Goal: Use online tool/utility: Use online tool/utility

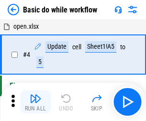
click at [35, 102] on img "button" at bounding box center [35, 98] width 11 height 11
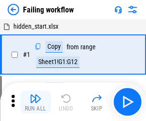
click at [35, 102] on img "button" at bounding box center [35, 98] width 11 height 11
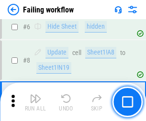
scroll to position [203, 0]
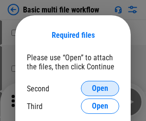
click at [100, 88] on span "Open" at bounding box center [100, 89] width 16 height 8
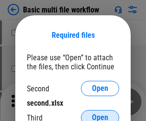
click at [100, 114] on span "Open" at bounding box center [100, 118] width 16 height 8
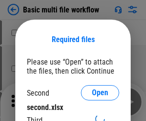
scroll to position [4, 0]
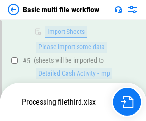
scroll to position [212, 0]
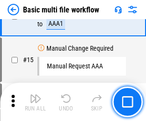
click at [35, 102] on img "button" at bounding box center [35, 98] width 11 height 11
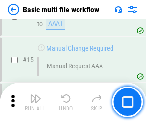
scroll to position [636, 0]
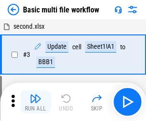
click at [35, 102] on img "button" at bounding box center [35, 98] width 11 height 11
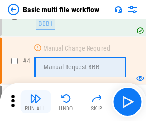
click at [35, 102] on img "button" at bounding box center [35, 98] width 11 height 11
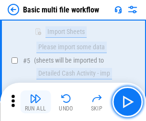
click at [35, 102] on img "button" at bounding box center [35, 98] width 11 height 11
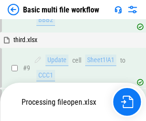
scroll to position [448, 0]
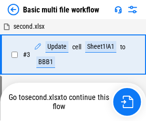
scroll to position [102, 0]
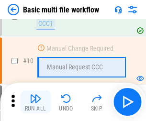
click at [35, 102] on img "button" at bounding box center [35, 98] width 11 height 11
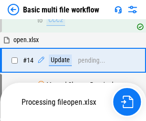
scroll to position [499, 0]
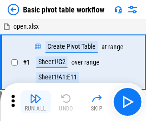
click at [35, 102] on img "button" at bounding box center [35, 98] width 11 height 11
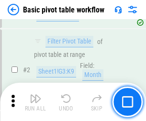
scroll to position [229, 0]
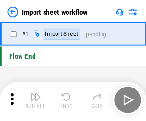
scroll to position [3, 0]
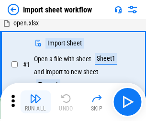
click at [35, 102] on img "button" at bounding box center [35, 98] width 11 height 11
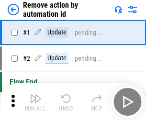
click at [35, 102] on img "button" at bounding box center [35, 98] width 11 height 11
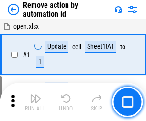
scroll to position [35, 0]
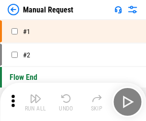
click at [35, 102] on img "button" at bounding box center [35, 98] width 11 height 11
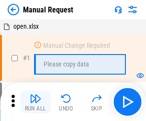
click at [35, 102] on img "button" at bounding box center [35, 98] width 11 height 11
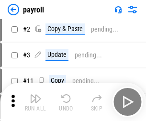
click at [35, 102] on img "button" at bounding box center [35, 98] width 11 height 11
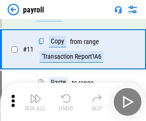
scroll to position [69, 0]
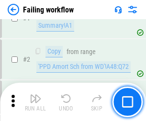
scroll to position [154, 0]
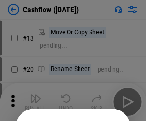
scroll to position [93, 0]
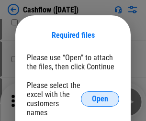
click at [100, 95] on span "Open" at bounding box center [100, 99] width 16 height 8
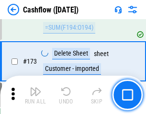
scroll to position [1011, 0]
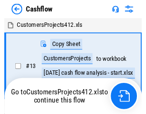
scroll to position [11, 0]
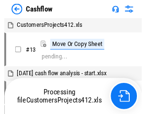
scroll to position [11, 0]
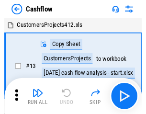
scroll to position [11, 0]
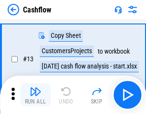
click at [35, 95] on img "button" at bounding box center [35, 90] width 11 height 11
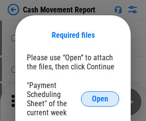
click at [100, 99] on span "Open" at bounding box center [100, 99] width 16 height 8
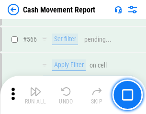
scroll to position [4378, 0]
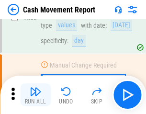
click at [35, 95] on img "button" at bounding box center [35, 90] width 11 height 11
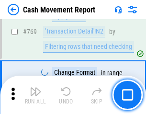
scroll to position [5308, 0]
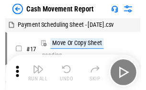
scroll to position [17, 0]
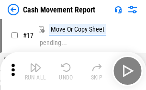
click at [35, 71] on img "button" at bounding box center [35, 67] width 11 height 11
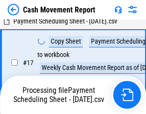
scroll to position [150, 0]
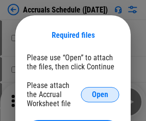
click at [100, 94] on span "Open" at bounding box center [100, 95] width 16 height 8
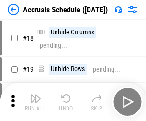
click at [35, 102] on img "button" at bounding box center [35, 98] width 11 height 11
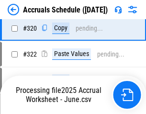
scroll to position [1777, 0]
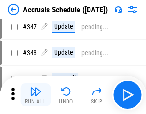
click at [35, 95] on img "button" at bounding box center [35, 90] width 11 height 11
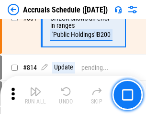
scroll to position [4215, 0]
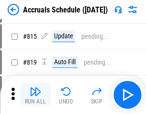
click at [35, 95] on img "button" at bounding box center [35, 90] width 11 height 11
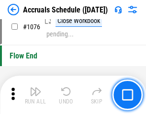
scroll to position [5721, 0]
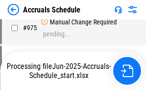
scroll to position [4581, 0]
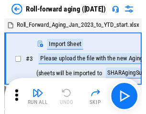
scroll to position [1, 0]
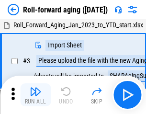
click at [35, 95] on img "button" at bounding box center [35, 90] width 11 height 11
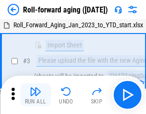
click at [35, 95] on img "button" at bounding box center [35, 90] width 11 height 11
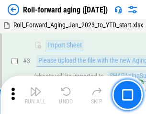
scroll to position [62, 0]
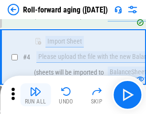
click at [35, 95] on img "button" at bounding box center [35, 90] width 11 height 11
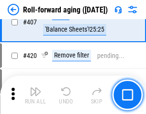
scroll to position [3312, 0]
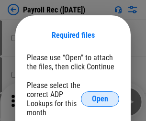
click at [100, 99] on span "Open" at bounding box center [100, 99] width 16 height 8
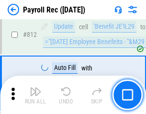
scroll to position [6069, 0]
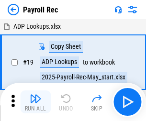
click at [35, 102] on img "button" at bounding box center [35, 98] width 11 height 11
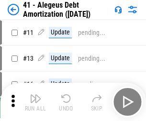
click at [35, 102] on img "button" at bounding box center [35, 98] width 11 height 11
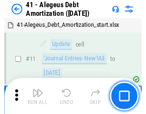
scroll to position [118, 0]
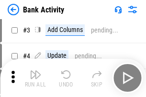
click at [35, 78] on img "button" at bounding box center [35, 74] width 11 height 11
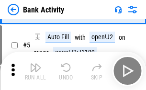
scroll to position [51, 0]
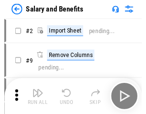
scroll to position [13, 0]
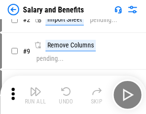
click at [35, 95] on img "button" at bounding box center [35, 90] width 11 height 11
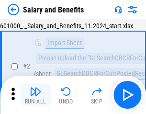
click at [35, 95] on img "button" at bounding box center [35, 90] width 11 height 11
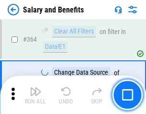
scroll to position [4498, 0]
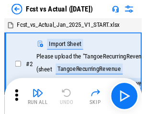
scroll to position [12, 0]
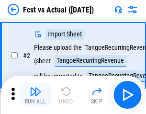
click at [35, 95] on img "button" at bounding box center [35, 90] width 11 height 11
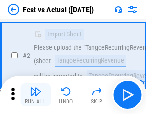
click at [35, 95] on img "button" at bounding box center [35, 90] width 11 height 11
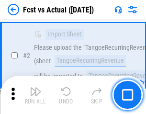
scroll to position [89, 0]
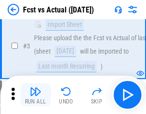
click at [35, 95] on img "button" at bounding box center [35, 90] width 11 height 11
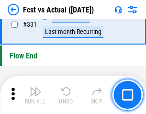
scroll to position [4572, 0]
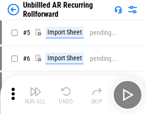
scroll to position [21, 0]
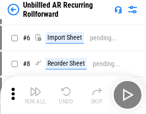
click at [35, 95] on img "button" at bounding box center [35, 90] width 11 height 11
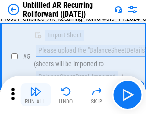
click at [35, 95] on img "button" at bounding box center [35, 90] width 11 height 11
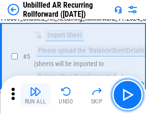
scroll to position [90, 0]
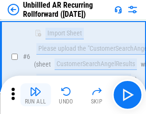
click at [35, 95] on img "button" at bounding box center [35, 90] width 11 height 11
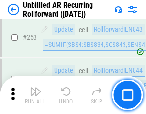
scroll to position [3245, 0]
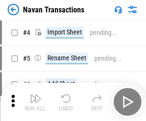
click at [35, 95] on img "button" at bounding box center [35, 98] width 11 height 11
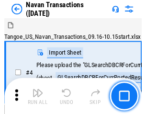
scroll to position [15, 0]
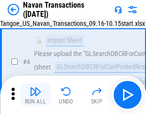
click at [35, 95] on img "button" at bounding box center [35, 90] width 11 height 11
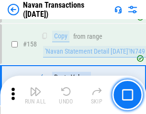
scroll to position [3097, 0]
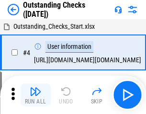
click at [35, 95] on img "button" at bounding box center [35, 90] width 11 height 11
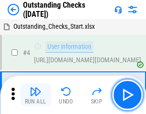
scroll to position [40, 0]
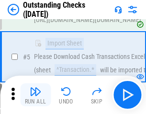
click at [35, 95] on img "button" at bounding box center [35, 90] width 11 height 11
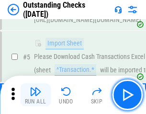
scroll to position [100, 0]
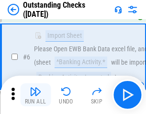
click at [35, 95] on img "button" at bounding box center [35, 90] width 11 height 11
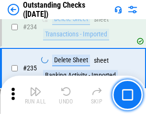
scroll to position [2901, 0]
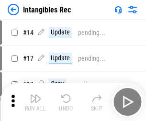
click at [35, 102] on img "button" at bounding box center [35, 98] width 11 height 11
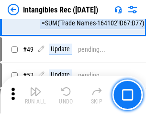
scroll to position [372, 0]
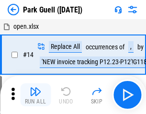
click at [35, 95] on img "button" at bounding box center [35, 90] width 11 height 11
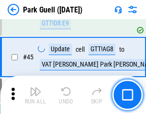
scroll to position [1195, 0]
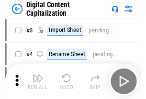
scroll to position [28, 0]
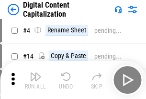
click at [35, 80] on img "button" at bounding box center [35, 76] width 11 height 11
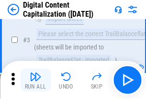
click at [35, 80] on img "button" at bounding box center [35, 76] width 11 height 11
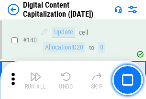
scroll to position [1013, 0]
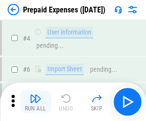
click at [35, 95] on img "button" at bounding box center [35, 98] width 11 height 11
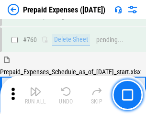
scroll to position [2648, 0]
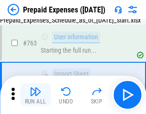
click at [35, 95] on img "button" at bounding box center [35, 90] width 11 height 11
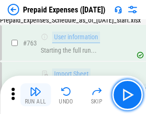
scroll to position [2704, 0]
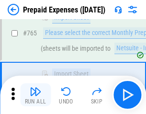
click at [35, 95] on img "button" at bounding box center [35, 90] width 11 height 11
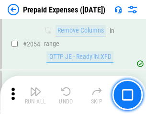
scroll to position [9985, 0]
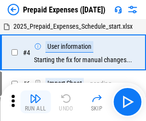
click at [35, 102] on img "button" at bounding box center [35, 98] width 11 height 11
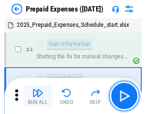
scroll to position [42, 0]
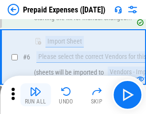
click at [35, 95] on img "button" at bounding box center [35, 90] width 11 height 11
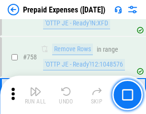
scroll to position [3404, 0]
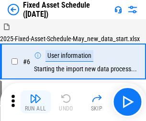
click at [35, 102] on img "button" at bounding box center [35, 98] width 11 height 11
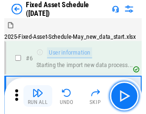
scroll to position [52, 0]
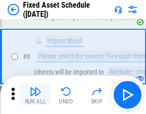
click at [35, 95] on img "button" at bounding box center [35, 90] width 11 height 11
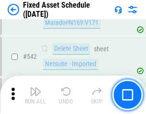
scroll to position [3406, 0]
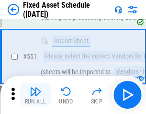
click at [35, 95] on img "button" at bounding box center [35, 90] width 11 height 11
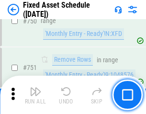
scroll to position [4657, 0]
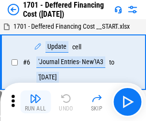
click at [35, 102] on img "button" at bounding box center [35, 98] width 11 height 11
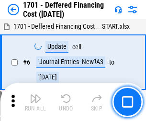
scroll to position [115, 0]
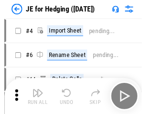
scroll to position [1, 0]
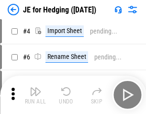
click at [35, 95] on img "button" at bounding box center [35, 90] width 11 height 11
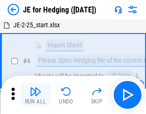
click at [35, 95] on img "button" at bounding box center [35, 90] width 11 height 11
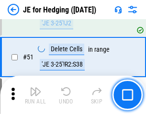
scroll to position [619, 0]
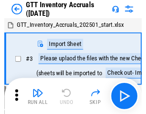
scroll to position [1, 0]
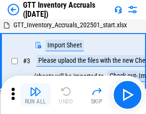
click at [35, 95] on img "button" at bounding box center [35, 90] width 11 height 11
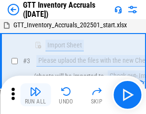
click at [35, 95] on img "button" at bounding box center [35, 90] width 11 height 11
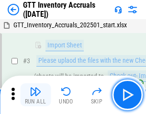
scroll to position [62, 0]
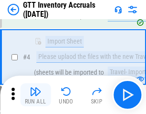
click at [35, 95] on img "button" at bounding box center [35, 90] width 11 height 11
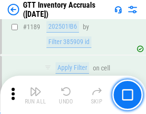
scroll to position [7800, 0]
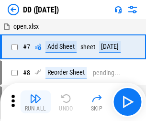
click at [35, 102] on img "button" at bounding box center [35, 98] width 11 height 11
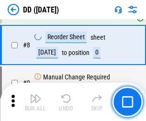
scroll to position [92, 0]
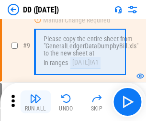
click at [35, 102] on img "button" at bounding box center [35, 98] width 11 height 11
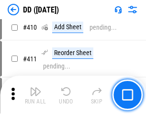
scroll to position [4274, 0]
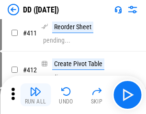
click at [35, 95] on img "button" at bounding box center [35, 90] width 11 height 11
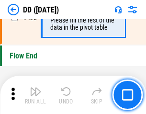
scroll to position [4572, 0]
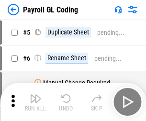
click at [35, 102] on img "button" at bounding box center [35, 98] width 11 height 11
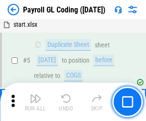
scroll to position [115, 0]
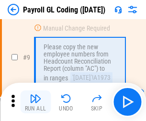
click at [35, 102] on img "button" at bounding box center [35, 98] width 11 height 11
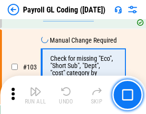
scroll to position [2241, 0]
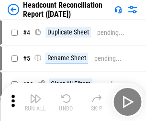
click at [35, 102] on img "button" at bounding box center [35, 98] width 11 height 11
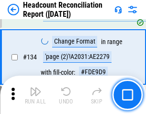
scroll to position [1148, 0]
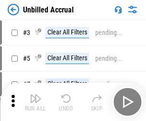
click at [35, 102] on img "button" at bounding box center [35, 98] width 11 height 11
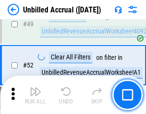
scroll to position [866, 0]
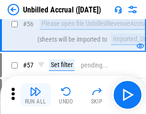
click at [35, 95] on img "button" at bounding box center [35, 90] width 11 height 11
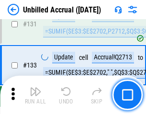
scroll to position [2845, 0]
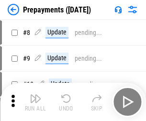
click at [35, 102] on img "button" at bounding box center [35, 98] width 11 height 11
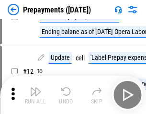
scroll to position [60, 0]
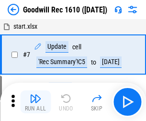
click at [35, 102] on img "button" at bounding box center [35, 98] width 11 height 11
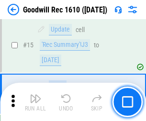
scroll to position [163, 0]
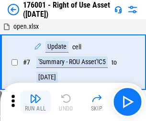
click at [35, 102] on img "button" at bounding box center [35, 98] width 11 height 11
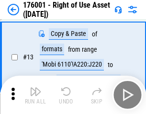
scroll to position [62, 0]
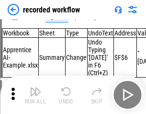
click at [35, 95] on img "button" at bounding box center [35, 90] width 11 height 11
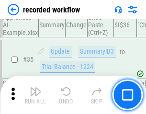
scroll to position [2986, 0]
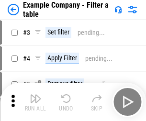
click at [35, 102] on img "button" at bounding box center [35, 98] width 11 height 11
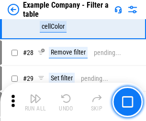
scroll to position [874, 0]
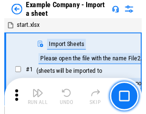
scroll to position [15, 0]
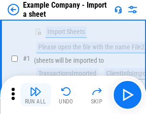
click at [35, 95] on img "button" at bounding box center [35, 90] width 11 height 11
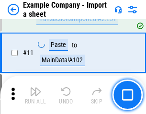
scroll to position [211, 0]
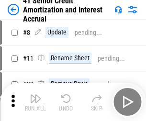
click at [35, 95] on img "button" at bounding box center [35, 98] width 11 height 11
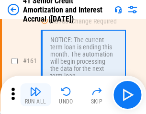
click at [35, 95] on img "button" at bounding box center [35, 90] width 11 height 11
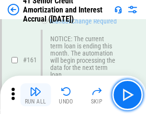
scroll to position [1022, 0]
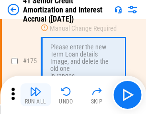
click at [35, 95] on img "button" at bounding box center [35, 90] width 11 height 11
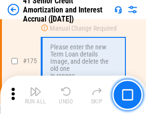
scroll to position [1119, 0]
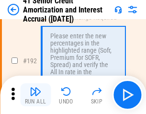
click at [35, 95] on img "button" at bounding box center [35, 90] width 11 height 11
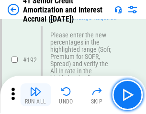
scroll to position [1219, 0]
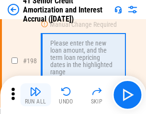
click at [35, 95] on img "button" at bounding box center [35, 90] width 11 height 11
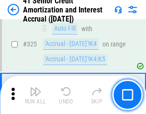
scroll to position [2440, 0]
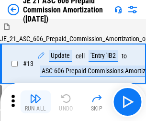
click at [35, 95] on img "button" at bounding box center [35, 98] width 11 height 11
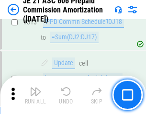
scroll to position [1783, 0]
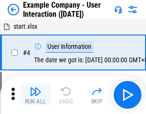
click at [35, 95] on img "button" at bounding box center [35, 90] width 11 height 11
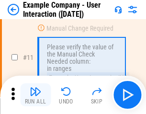
click at [35, 95] on img "button" at bounding box center [35, 90] width 11 height 11
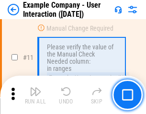
scroll to position [207, 0]
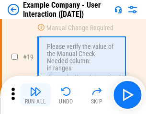
click at [35, 95] on img "button" at bounding box center [35, 90] width 11 height 11
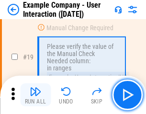
click at [35, 95] on img "button" at bounding box center [35, 90] width 11 height 11
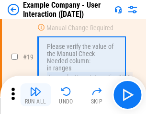
click at [35, 95] on img "button" at bounding box center [35, 90] width 11 height 11
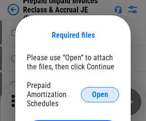
click at [100, 94] on span "Open" at bounding box center [100, 95] width 16 height 8
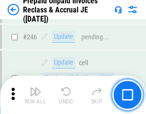
scroll to position [1290, 0]
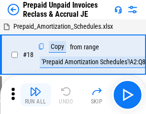
click at [35, 95] on img "button" at bounding box center [35, 90] width 11 height 11
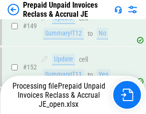
scroll to position [831, 0]
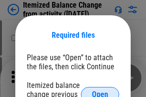
click at [100, 91] on span "Open" at bounding box center [100, 95] width 16 height 8
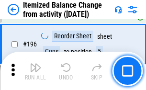
scroll to position [1838, 0]
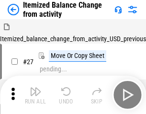
scroll to position [15, 0]
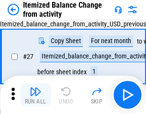
click at [35, 95] on img "button" at bounding box center [35, 90] width 11 height 11
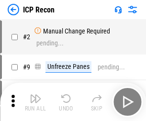
scroll to position [4, 0]
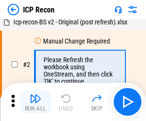
click at [35, 102] on img "button" at bounding box center [35, 98] width 11 height 11
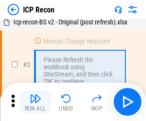
click at [35, 102] on img "button" at bounding box center [35, 98] width 11 height 11
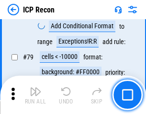
scroll to position [936, 0]
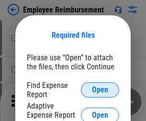
click at [100, 90] on span "Open" at bounding box center [100, 90] width 16 height 8
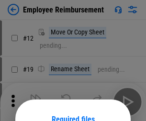
scroll to position [84, 0]
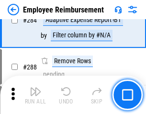
scroll to position [2596, 0]
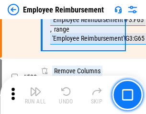
click at [35, 95] on img "button" at bounding box center [35, 90] width 11 height 11
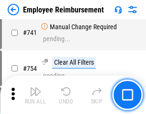
scroll to position [6702, 0]
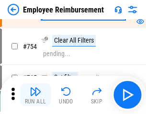
click at [35, 95] on img "button" at bounding box center [35, 90] width 11 height 11
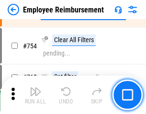
click at [35, 95] on img "button" at bounding box center [35, 90] width 11 height 11
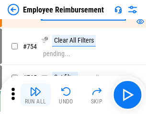
click at [35, 95] on img "button" at bounding box center [35, 90] width 11 height 11
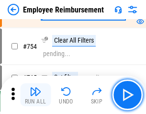
click at [35, 95] on img "button" at bounding box center [35, 90] width 11 height 11
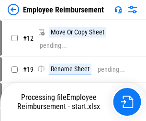
scroll to position [32, 0]
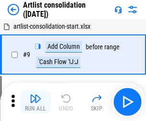
click at [35, 102] on img "button" at bounding box center [35, 98] width 11 height 11
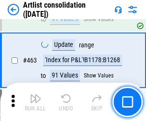
scroll to position [4183, 0]
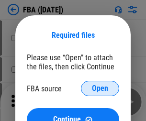
click at [100, 88] on span "Open" at bounding box center [100, 89] width 16 height 8
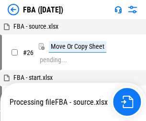
scroll to position [36, 0]
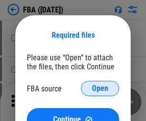
click at [100, 88] on span "Open" at bounding box center [100, 89] width 16 height 8
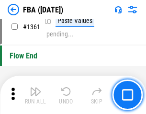
scroll to position [10259, 0]
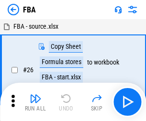
scroll to position [10, 0]
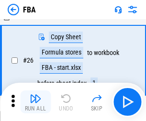
click at [35, 102] on img "button" at bounding box center [35, 98] width 11 height 11
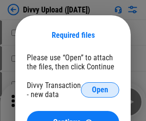
click at [100, 90] on span "Open" at bounding box center [100, 90] width 16 height 8
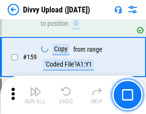
scroll to position [989, 0]
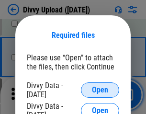
click at [100, 90] on span "Open" at bounding box center [100, 90] width 16 height 8
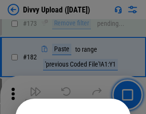
scroll to position [1072, 0]
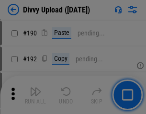
scroll to position [1206, 0]
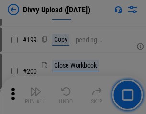
scroll to position [1389, 0]
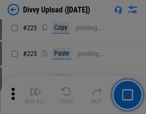
scroll to position [1906, 0]
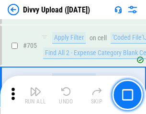
scroll to position [6534, 0]
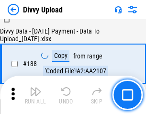
scroll to position [1124, 0]
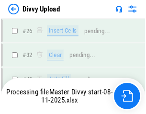
scroll to position [989, 0]
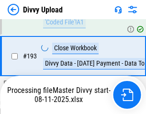
scroll to position [1335, 0]
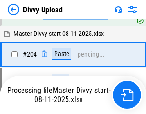
scroll to position [1594, 0]
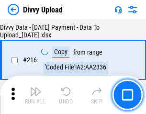
scroll to position [1967, 0]
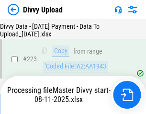
scroll to position [2178, 0]
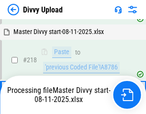
scroll to position [2016, 0]
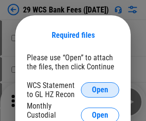
click at [100, 90] on span "Open" at bounding box center [100, 90] width 16 height 8
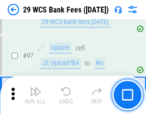
scroll to position [931, 0]
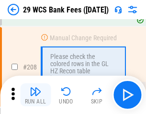
click at [35, 95] on img "button" at bounding box center [35, 90] width 11 height 11
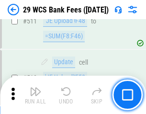
scroll to position [4806, 0]
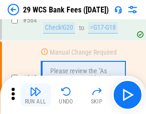
click at [35, 95] on img "button" at bounding box center [35, 90] width 11 height 11
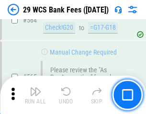
scroll to position [5166, 0]
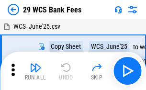
scroll to position [17, 0]
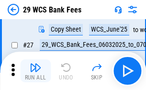
click at [35, 71] on img "button" at bounding box center [35, 67] width 11 height 11
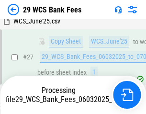
scroll to position [191, 0]
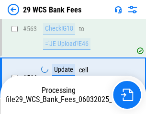
scroll to position [5155, 0]
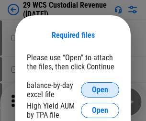
click at [100, 90] on span "Open" at bounding box center [100, 90] width 16 height 8
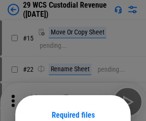
scroll to position [80, 0]
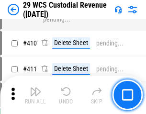
scroll to position [4424, 0]
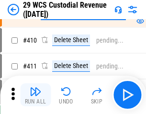
click at [35, 95] on img "button" at bounding box center [35, 90] width 11 height 11
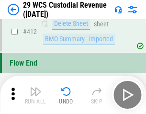
scroll to position [4562, 0]
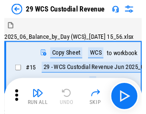
scroll to position [23, 0]
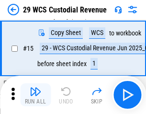
click at [35, 95] on img "button" at bounding box center [35, 90] width 11 height 11
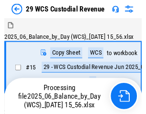
scroll to position [23, 0]
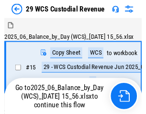
scroll to position [18, 0]
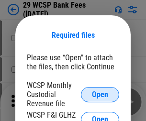
click at [100, 94] on span "Open" at bounding box center [100, 95] width 16 height 8
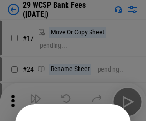
scroll to position [89, 0]
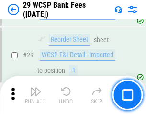
scroll to position [354, 0]
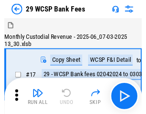
scroll to position [23, 0]
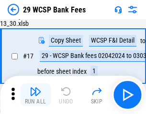
click at [35, 95] on img "button" at bounding box center [35, 90] width 11 height 11
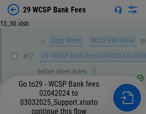
scroll to position [121, 0]
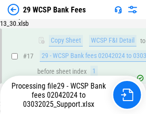
scroll to position [354, 0]
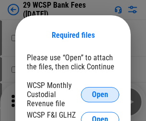
click at [100, 94] on span "Open" at bounding box center [100, 95] width 16 height 8
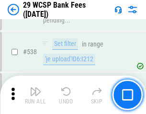
scroll to position [3670, 0]
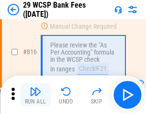
click at [35, 95] on img "button" at bounding box center [35, 90] width 11 height 11
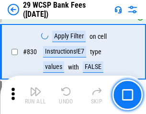
scroll to position [6061, 0]
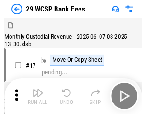
scroll to position [23, 0]
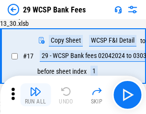
click at [35, 95] on img "button" at bounding box center [35, 90] width 11 height 11
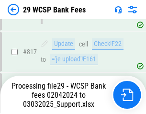
scroll to position [5873, 0]
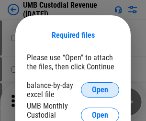
click at [100, 90] on span "Open" at bounding box center [100, 90] width 16 height 8
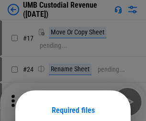
scroll to position [75, 0]
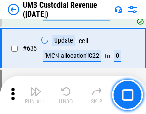
scroll to position [4999, 0]
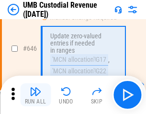
click at [35, 95] on img "button" at bounding box center [35, 90] width 11 height 11
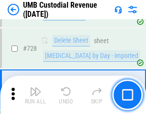
scroll to position [5893, 0]
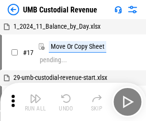
scroll to position [7, 0]
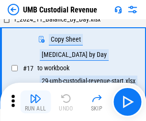
click at [35, 102] on img "button" at bounding box center [35, 98] width 11 height 11
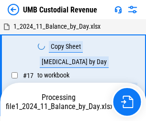
scroll to position [7, 0]
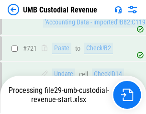
scroll to position [5830, 0]
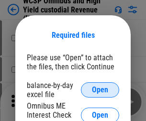
click at [100, 90] on span "Open" at bounding box center [100, 90] width 16 height 8
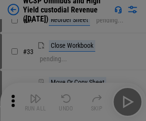
scroll to position [218, 0]
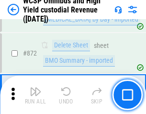
scroll to position [8084, 0]
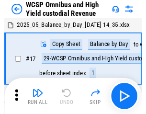
scroll to position [5, 0]
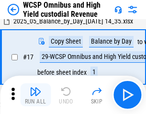
click at [35, 95] on img "button" at bounding box center [35, 90] width 11 height 11
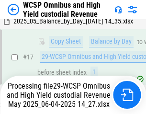
scroll to position [150, 0]
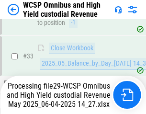
scroll to position [698, 0]
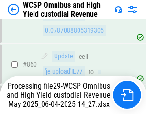
scroll to position [8062, 0]
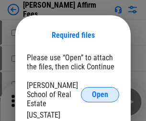
click at [100, 91] on span "Open" at bounding box center [100, 95] width 16 height 8
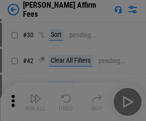
scroll to position [194, 0]
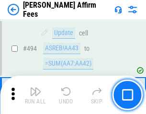
scroll to position [2597, 0]
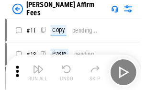
scroll to position [10, 0]
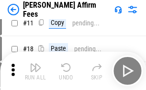
click at [35, 71] on img "button" at bounding box center [35, 67] width 11 height 11
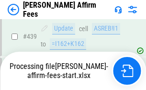
scroll to position [2505, 0]
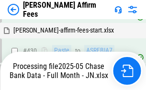
scroll to position [2520, 0]
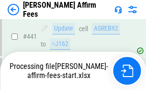
scroll to position [2505, 0]
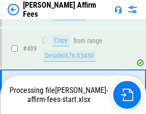
scroll to position [2493, 0]
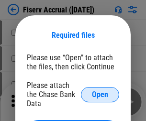
click at [100, 91] on span "Open" at bounding box center [100, 95] width 16 height 8
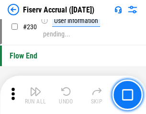
scroll to position [3027, 0]
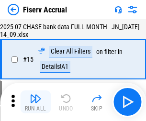
click at [35, 102] on img "button" at bounding box center [35, 98] width 11 height 11
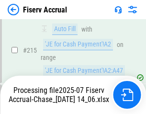
scroll to position [2899, 0]
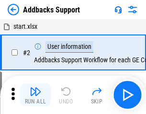
click at [35, 95] on img "button" at bounding box center [35, 90] width 11 height 11
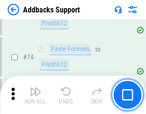
scroll to position [695, 0]
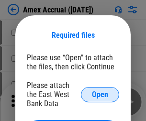
click at [100, 94] on span "Open" at bounding box center [100, 95] width 16 height 8
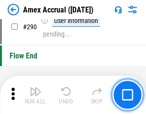
scroll to position [2975, 0]
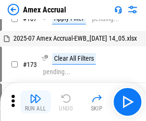
click at [35, 102] on img "button" at bounding box center [35, 98] width 11 height 11
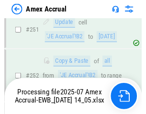
scroll to position [2413, 0]
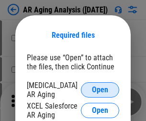
click at [100, 88] on span "Open" at bounding box center [100, 90] width 16 height 8
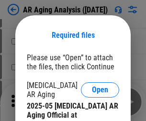
scroll to position [288, 0]
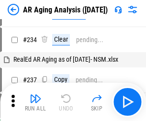
scroll to position [10, 0]
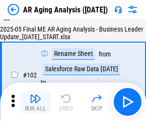
click at [35, 102] on img "button" at bounding box center [35, 98] width 11 height 11
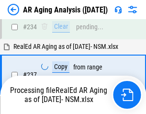
scroll to position [1481, 0]
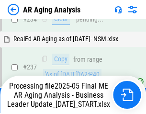
scroll to position [1470, 0]
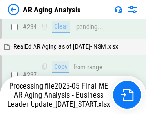
scroll to position [1470, 0]
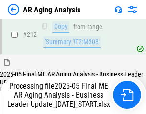
scroll to position [1470, 0]
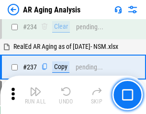
scroll to position [1470, 0]
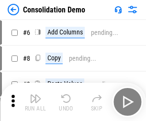
click at [35, 102] on img "button" at bounding box center [35, 98] width 11 height 11
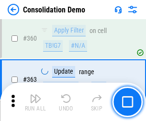
scroll to position [3202, 0]
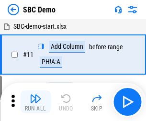
click at [35, 102] on img "button" at bounding box center [35, 98] width 11 height 11
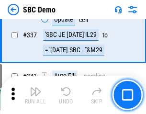
scroll to position [2513, 0]
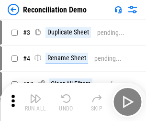
click at [35, 102] on img "button" at bounding box center [35, 98] width 11 height 11
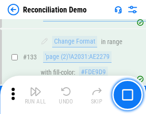
scroll to position [1134, 0]
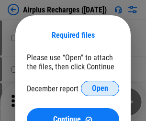
click at [100, 88] on span "Open" at bounding box center [100, 89] width 16 height 8
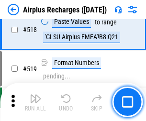
scroll to position [4111, 0]
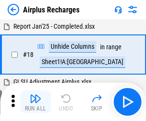
click at [35, 102] on img "button" at bounding box center [35, 98] width 11 height 11
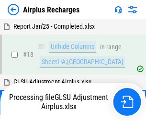
scroll to position [42, 0]
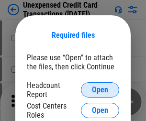
click at [100, 90] on span "Open" at bounding box center [100, 90] width 16 height 8
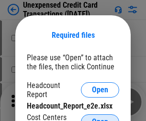
click at [100, 118] on span "Open" at bounding box center [100, 122] width 16 height 8
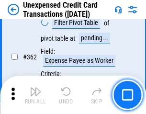
scroll to position [2456, 0]
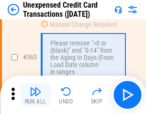
click at [35, 95] on img "button" at bounding box center [35, 90] width 11 height 11
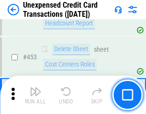
scroll to position [3258, 0]
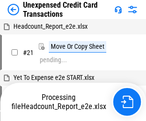
scroll to position [15, 0]
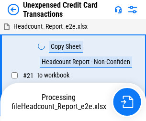
scroll to position [15, 0]
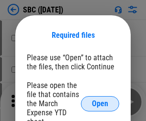
click at [100, 103] on span "Open" at bounding box center [100, 104] width 16 height 8
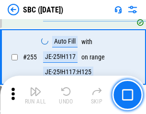
scroll to position [1867, 0]
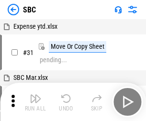
scroll to position [10, 0]
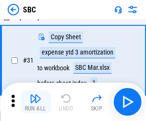
click at [35, 102] on img "button" at bounding box center [35, 98] width 11 height 11
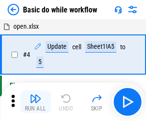
click at [35, 102] on img "button" at bounding box center [35, 98] width 11 height 11
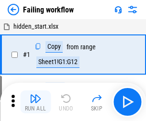
click at [35, 102] on img "button" at bounding box center [35, 98] width 11 height 11
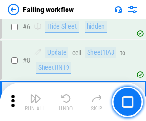
scroll to position [203, 0]
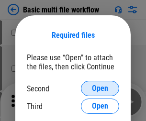
click at [100, 88] on span "Open" at bounding box center [100, 89] width 16 height 8
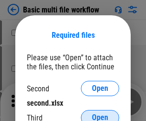
click at [100, 114] on span "Open" at bounding box center [100, 118] width 16 height 8
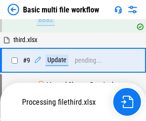
scroll to position [332, 0]
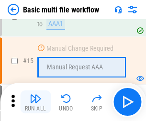
click at [35, 102] on img "button" at bounding box center [35, 98] width 11 height 11
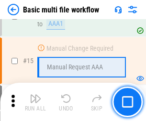
scroll to position [636, 0]
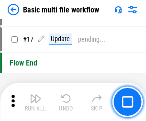
click at [35, 102] on img "button" at bounding box center [35, 98] width 11 height 11
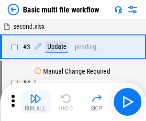
click at [35, 102] on img "button" at bounding box center [35, 98] width 11 height 11
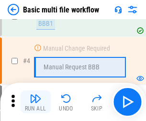
click at [35, 102] on img "button" at bounding box center [35, 98] width 11 height 11
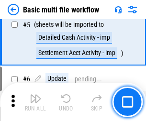
click at [35, 102] on img "button" at bounding box center [35, 98] width 11 height 11
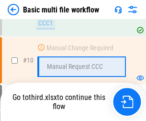
scroll to position [448, 0]
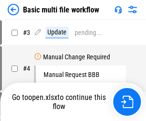
scroll to position [39, 0]
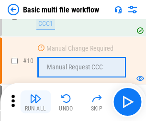
click at [35, 102] on img "button" at bounding box center [35, 98] width 11 height 11
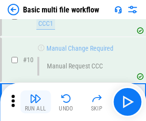
click at [35, 102] on img "button" at bounding box center [35, 98] width 11 height 11
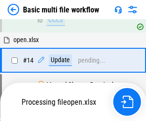
scroll to position [500, 0]
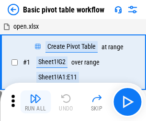
click at [35, 102] on img "button" at bounding box center [35, 98] width 11 height 11
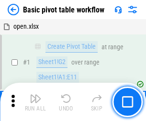
scroll to position [229, 0]
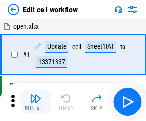
click at [35, 102] on img "button" at bounding box center [35, 98] width 11 height 11
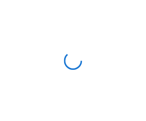
scroll to position [3, 0]
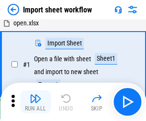
click at [35, 102] on img "button" at bounding box center [35, 98] width 11 height 11
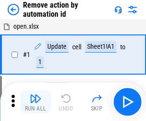
click at [35, 102] on img "button" at bounding box center [35, 98] width 11 height 11
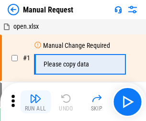
click at [35, 102] on img "button" at bounding box center [35, 98] width 11 height 11
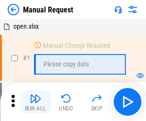
click at [35, 102] on img "button" at bounding box center [35, 98] width 11 height 11
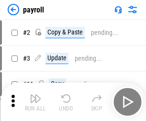
click at [35, 102] on img "button" at bounding box center [35, 98] width 11 height 11
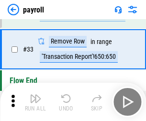
scroll to position [118, 0]
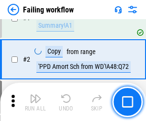
scroll to position [154, 0]
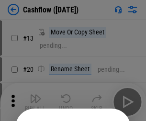
scroll to position [93, 0]
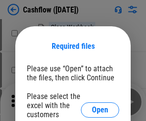
scroll to position [104, 0]
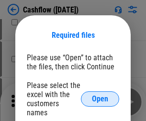
click at [100, 95] on span "Open" at bounding box center [100, 99] width 16 height 8
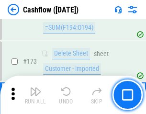
scroll to position [1011, 0]
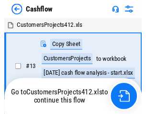
scroll to position [11, 0]
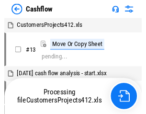
scroll to position [11, 0]
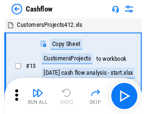
scroll to position [11, 0]
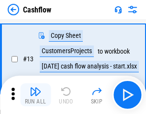
click at [35, 95] on img "button" at bounding box center [35, 90] width 11 height 11
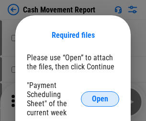
click at [100, 99] on span "Open" at bounding box center [100, 99] width 16 height 8
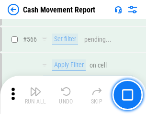
scroll to position [4378, 0]
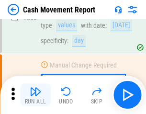
click at [35, 95] on img "button" at bounding box center [35, 90] width 11 height 11
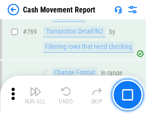
scroll to position [5308, 0]
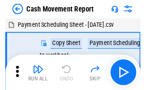
scroll to position [17, 0]
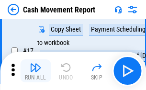
click at [35, 71] on img "button" at bounding box center [35, 67] width 11 height 11
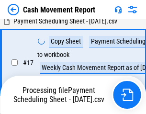
scroll to position [150, 0]
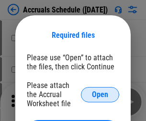
click at [100, 94] on span "Open" at bounding box center [100, 95] width 16 height 8
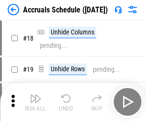
scroll to position [92, 0]
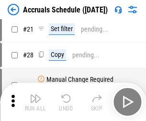
click at [35, 102] on img "button" at bounding box center [35, 98] width 11 height 11
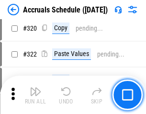
scroll to position [1777, 0]
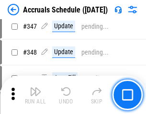
click at [35, 95] on img "button" at bounding box center [35, 90] width 11 height 11
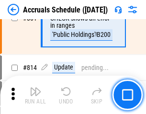
scroll to position [4215, 0]
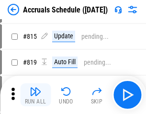
click at [35, 95] on img "button" at bounding box center [35, 90] width 11 height 11
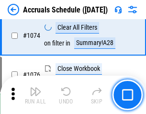
scroll to position [5721, 0]
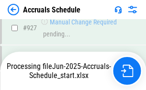
scroll to position [5008, 0]
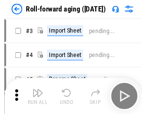
scroll to position [1, 0]
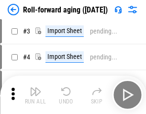
click at [35, 95] on img "button" at bounding box center [35, 90] width 11 height 11
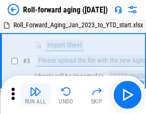
click at [35, 95] on img "button" at bounding box center [35, 90] width 11 height 11
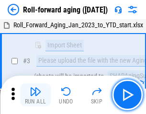
scroll to position [62, 0]
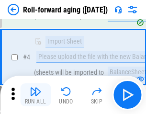
click at [35, 95] on img "button" at bounding box center [35, 90] width 11 height 11
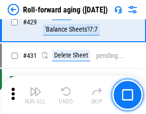
scroll to position [3312, 0]
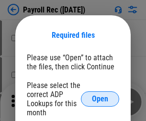
click at [100, 99] on span "Open" at bounding box center [100, 99] width 16 height 8
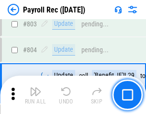
scroll to position [6069, 0]
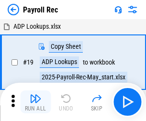
click at [35, 102] on img "button" at bounding box center [35, 98] width 11 height 11
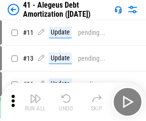
click at [35, 102] on img "button" at bounding box center [35, 98] width 11 height 11
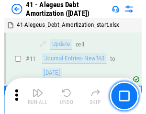
scroll to position [118, 0]
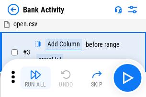
click at [35, 78] on img "button" at bounding box center [35, 74] width 11 height 11
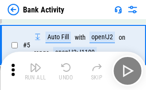
scroll to position [51, 0]
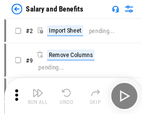
scroll to position [13, 0]
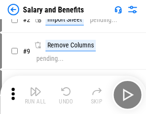
click at [35, 95] on img "button" at bounding box center [35, 90] width 11 height 11
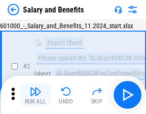
click at [35, 95] on img "button" at bounding box center [35, 90] width 11 height 11
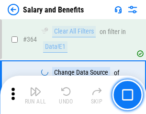
scroll to position [4498, 0]
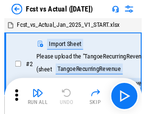
scroll to position [12, 0]
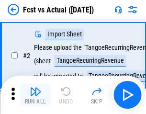
click at [35, 95] on img "button" at bounding box center [35, 90] width 11 height 11
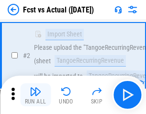
click at [35, 95] on img "button" at bounding box center [35, 90] width 11 height 11
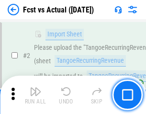
scroll to position [89, 0]
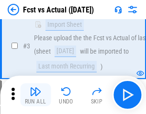
click at [35, 95] on img "button" at bounding box center [35, 90] width 11 height 11
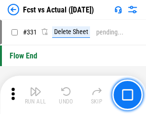
scroll to position [4572, 0]
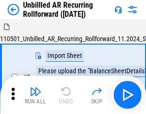
scroll to position [21, 0]
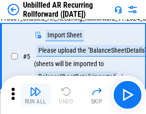
click at [35, 95] on img "button" at bounding box center [35, 90] width 11 height 11
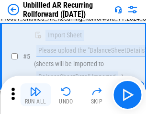
click at [35, 95] on img "button" at bounding box center [35, 90] width 11 height 11
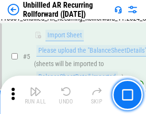
scroll to position [90, 0]
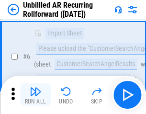
click at [35, 95] on img "button" at bounding box center [35, 90] width 11 height 11
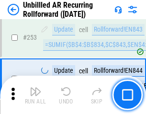
scroll to position [3245, 0]
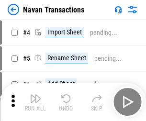
click at [35, 95] on img "button" at bounding box center [35, 98] width 11 height 11
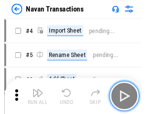
scroll to position [15, 0]
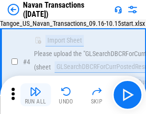
click at [35, 95] on img "button" at bounding box center [35, 90] width 11 height 11
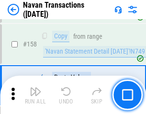
scroll to position [3097, 0]
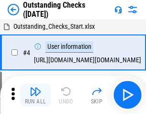
click at [35, 95] on img "button" at bounding box center [35, 90] width 11 height 11
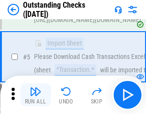
click at [35, 95] on img "button" at bounding box center [35, 90] width 11 height 11
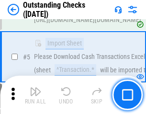
scroll to position [100, 0]
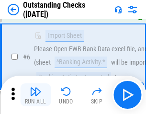
click at [35, 95] on img "button" at bounding box center [35, 90] width 11 height 11
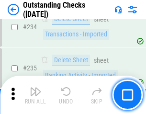
scroll to position [2901, 0]
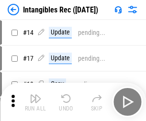
click at [35, 102] on img "button" at bounding box center [35, 98] width 11 height 11
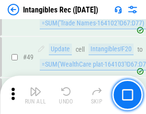
scroll to position [372, 0]
